Goal: Information Seeking & Learning: Learn about a topic

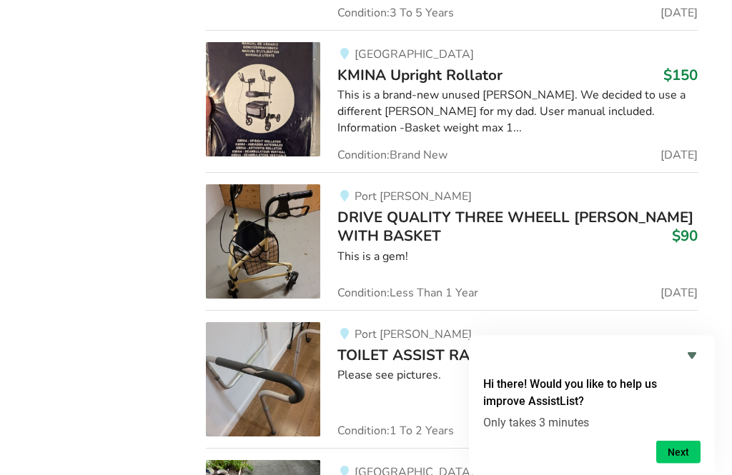
scroll to position [5622, 0]
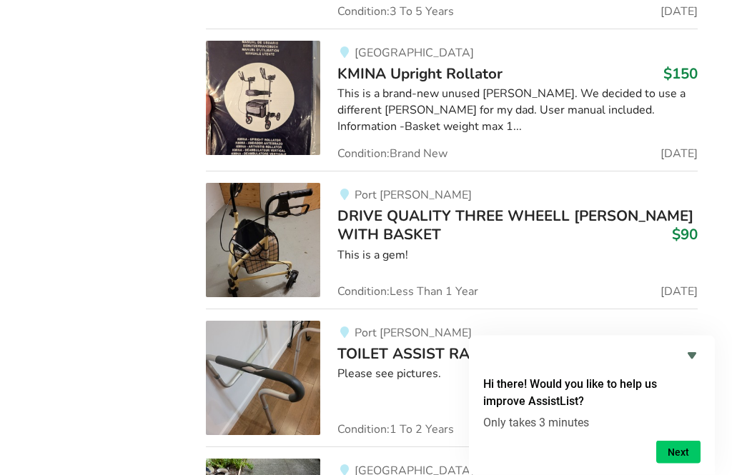
click at [296, 184] on img at bounding box center [263, 241] width 114 height 114
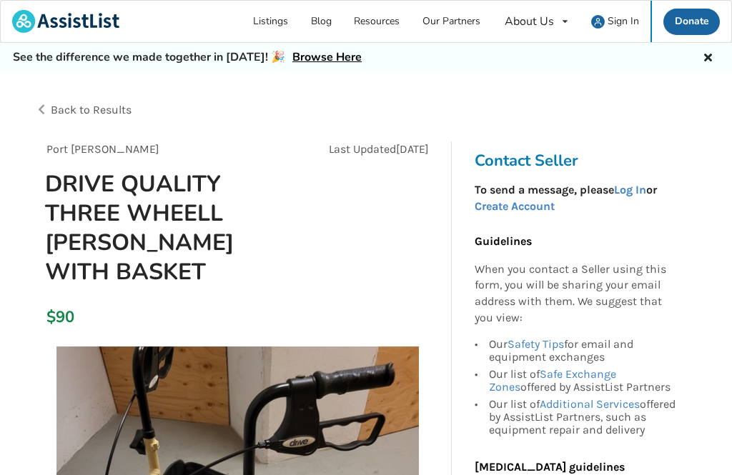
click at [707, 60] on icon at bounding box center [708, 55] width 14 height 11
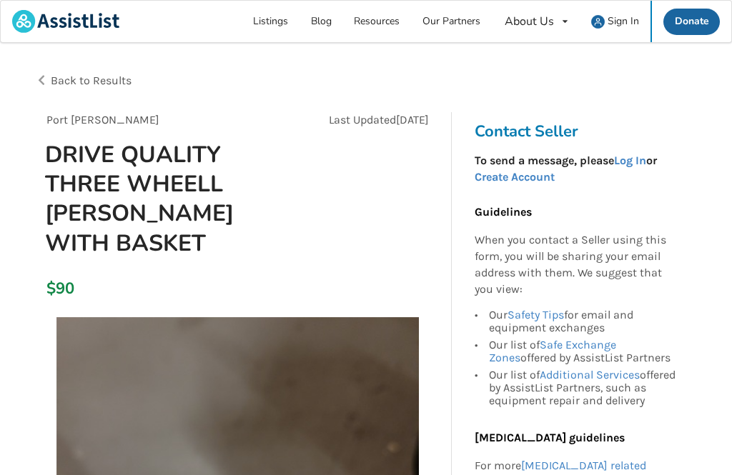
click at [247, 174] on h1 "DRIVE QUALITY THREE WHEELL [PERSON_NAME] WITH BASKET" at bounding box center [173, 199] width 279 height 118
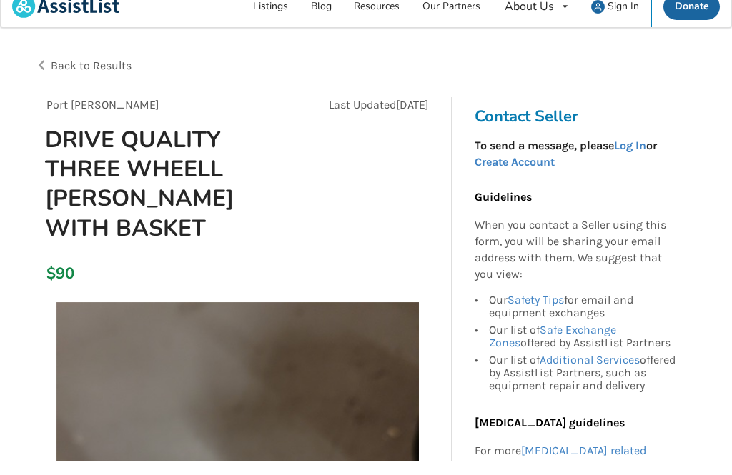
scroll to position [16, 0]
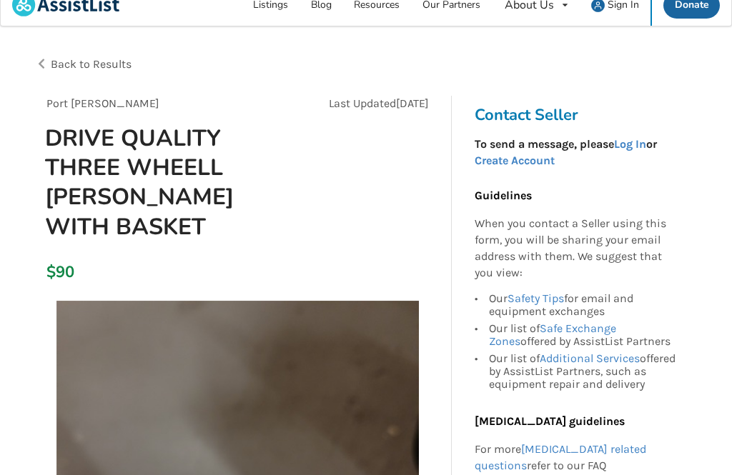
click at [107, 63] on span "Back to Results" at bounding box center [91, 64] width 81 height 14
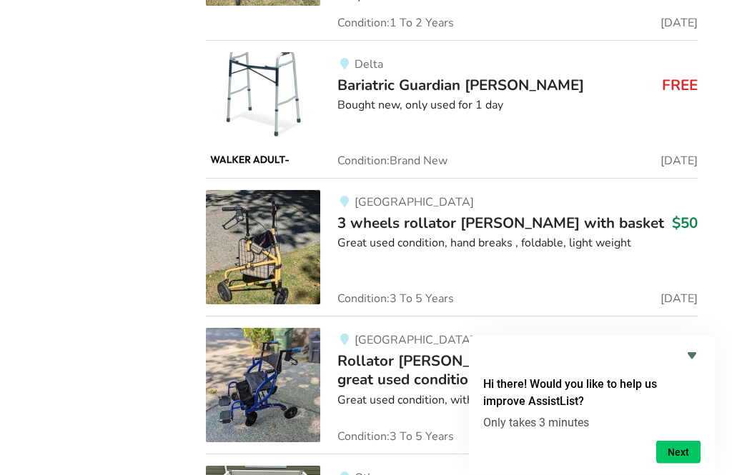
scroll to position [4890, 0]
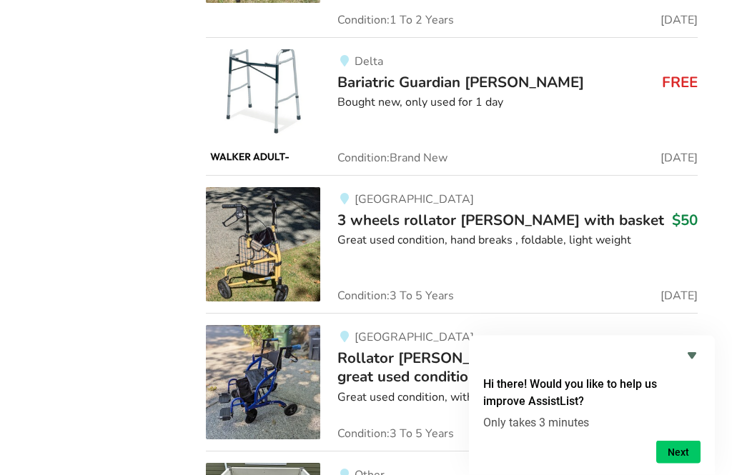
click at [285, 199] on img at bounding box center [263, 245] width 114 height 114
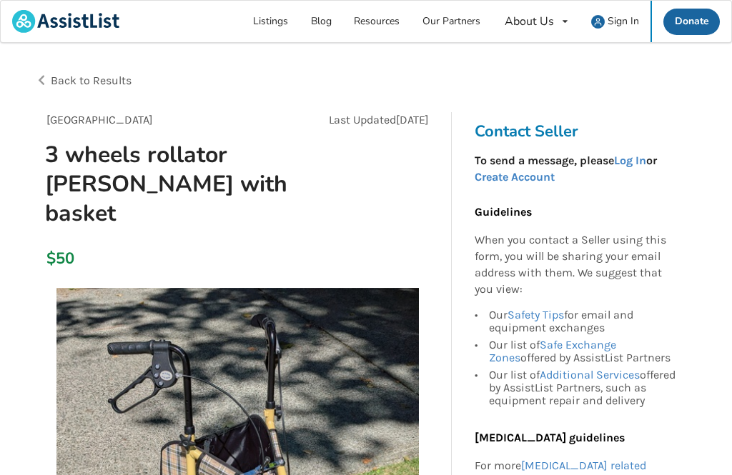
click at [100, 76] on span "Back to Results" at bounding box center [91, 81] width 81 height 14
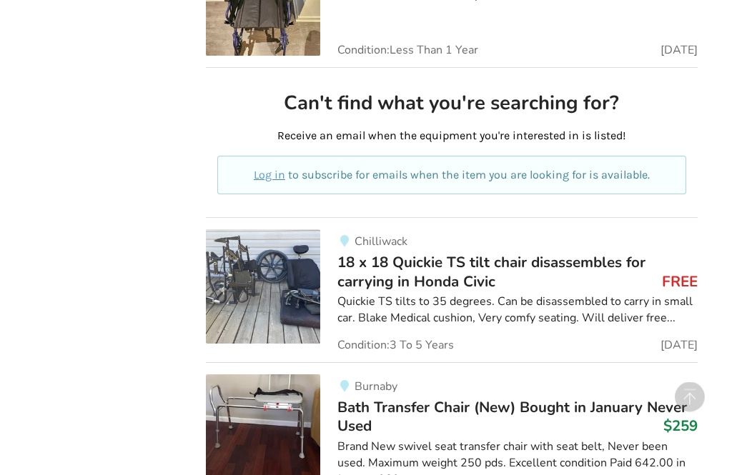
scroll to position [3963, 0]
click at [514, 271] on div "Chilliwack 18 x 18 Quickie TS tilt chair disassembles for carrying in Honda Civ…" at bounding box center [508, 290] width 377 height 122
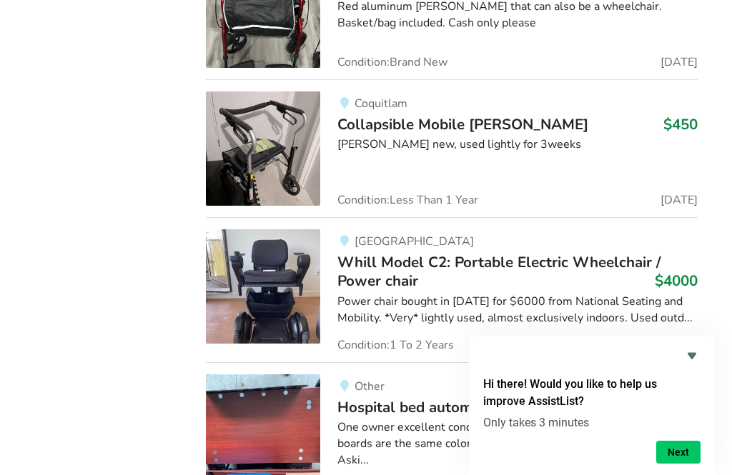
scroll to position [15207, 0]
